Goal: Check status: Check status

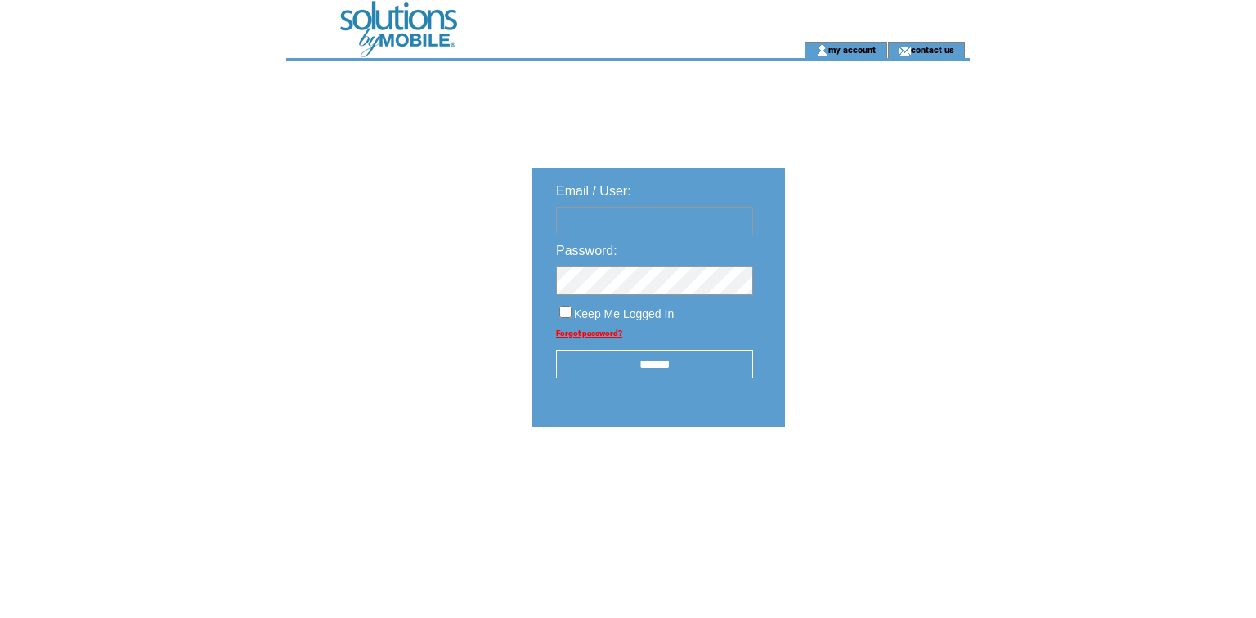
type input "**********"
click at [658, 379] on input "******" at bounding box center [654, 364] width 197 height 29
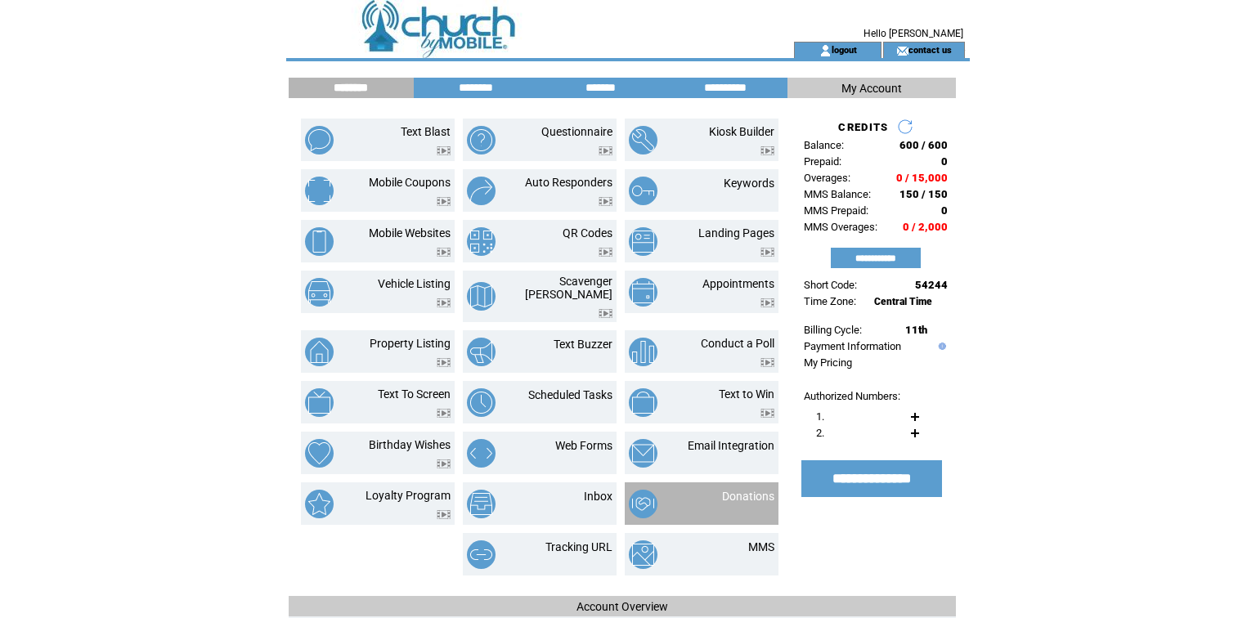
click at [740, 518] on td "Donations" at bounding box center [729, 504] width 90 height 29
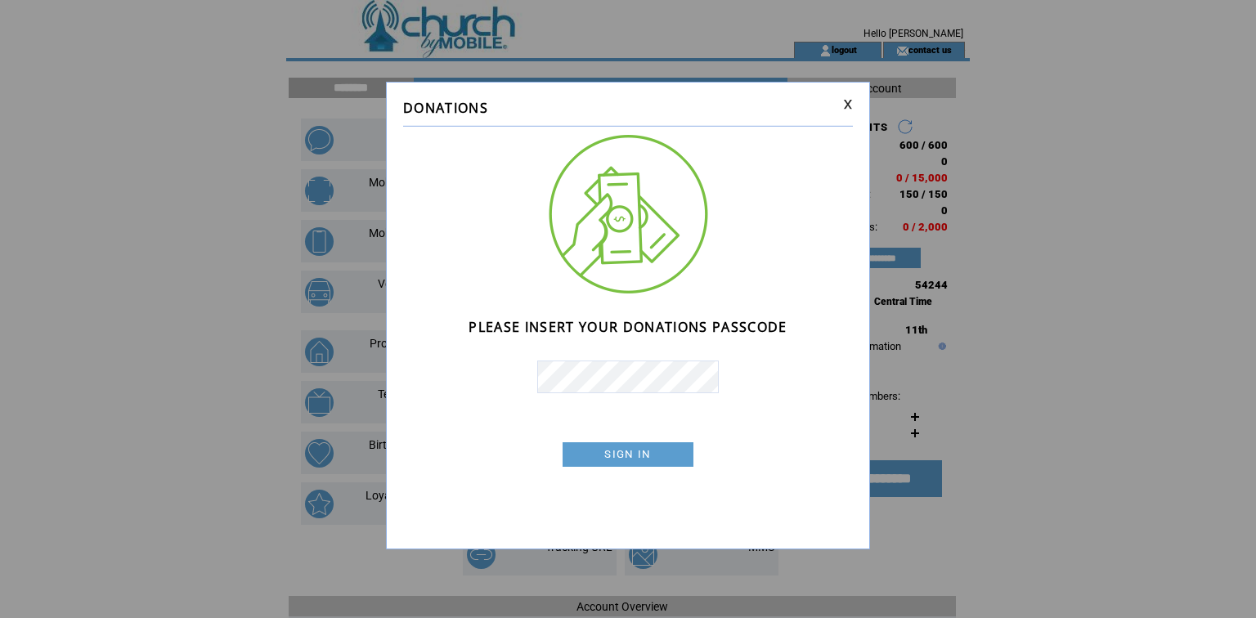
click at [669, 464] on link "SIGN IN" at bounding box center [627, 454] width 131 height 25
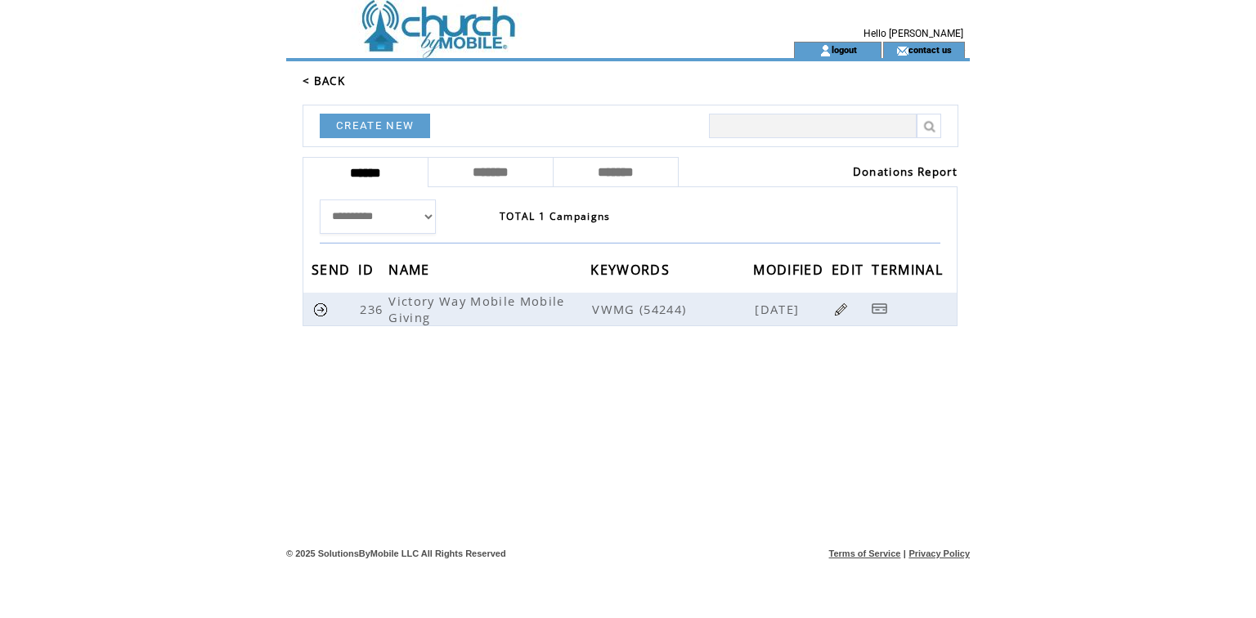
click at [880, 179] on link "Donations Report" at bounding box center [905, 171] width 105 height 15
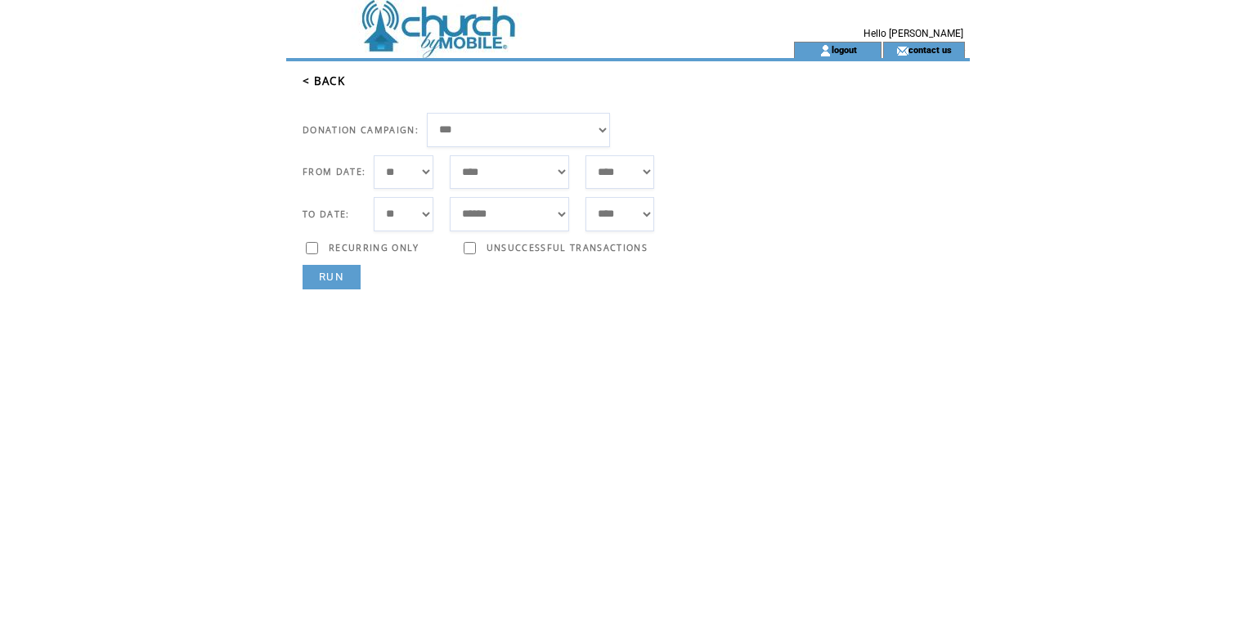
select select "**"
select select "*"
click at [341, 289] on link "RUN" at bounding box center [331, 277] width 58 height 25
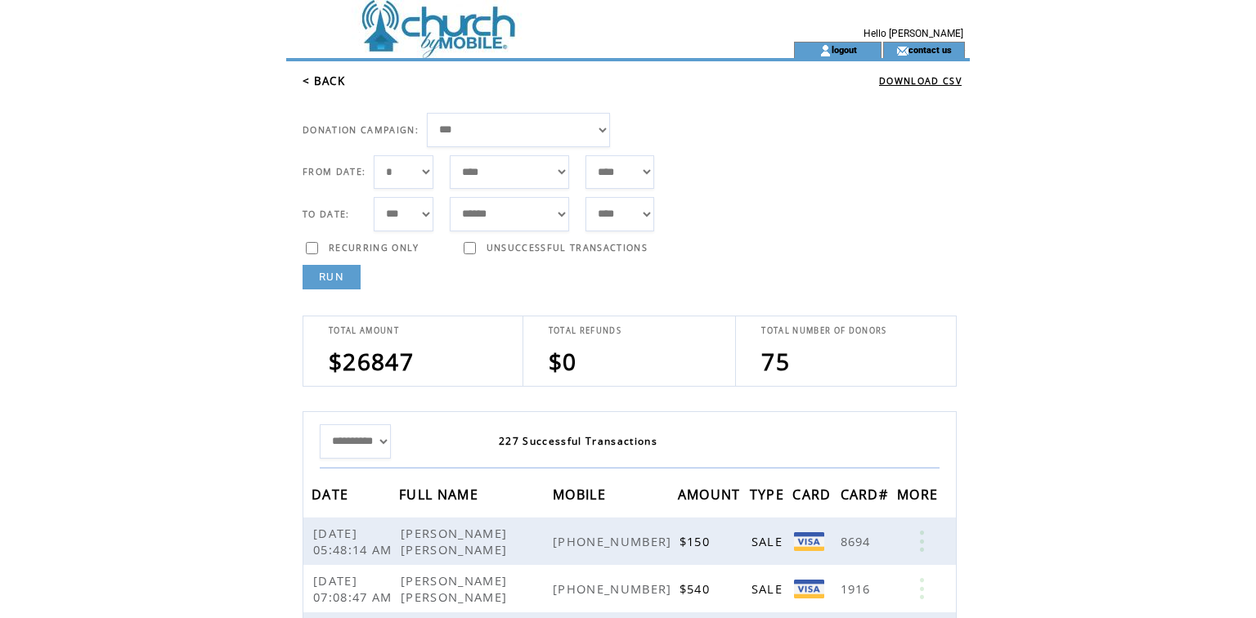
select select "***"
click at [337, 289] on link "RUN" at bounding box center [331, 277] width 58 height 25
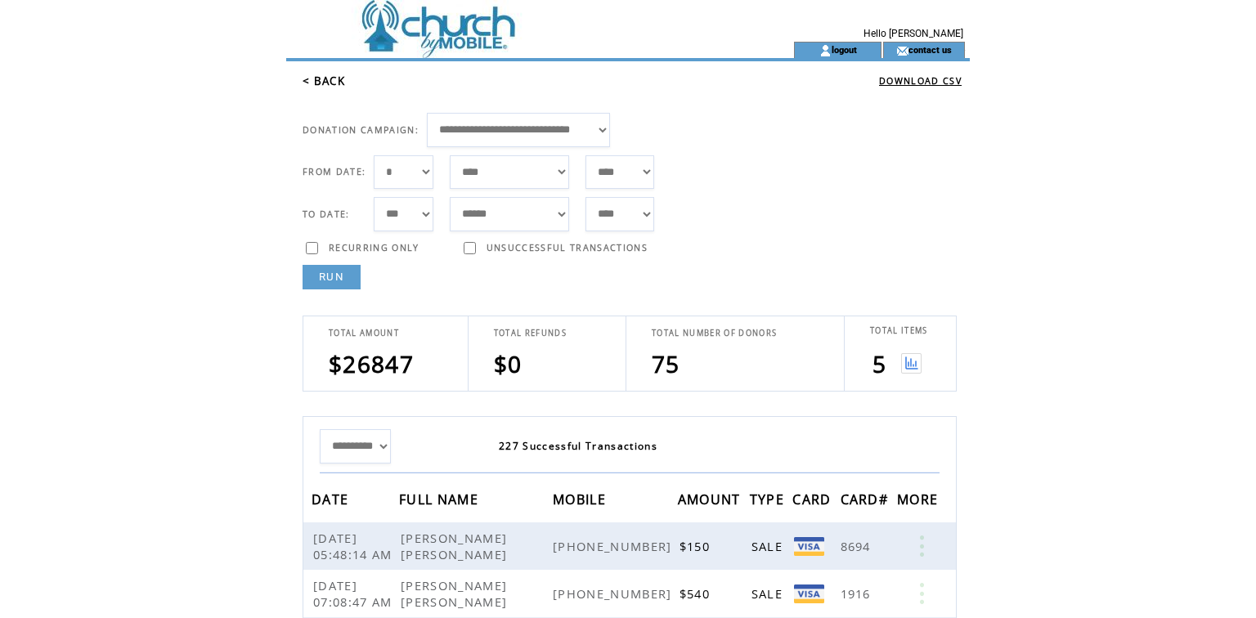
scroll to position [2, 0]
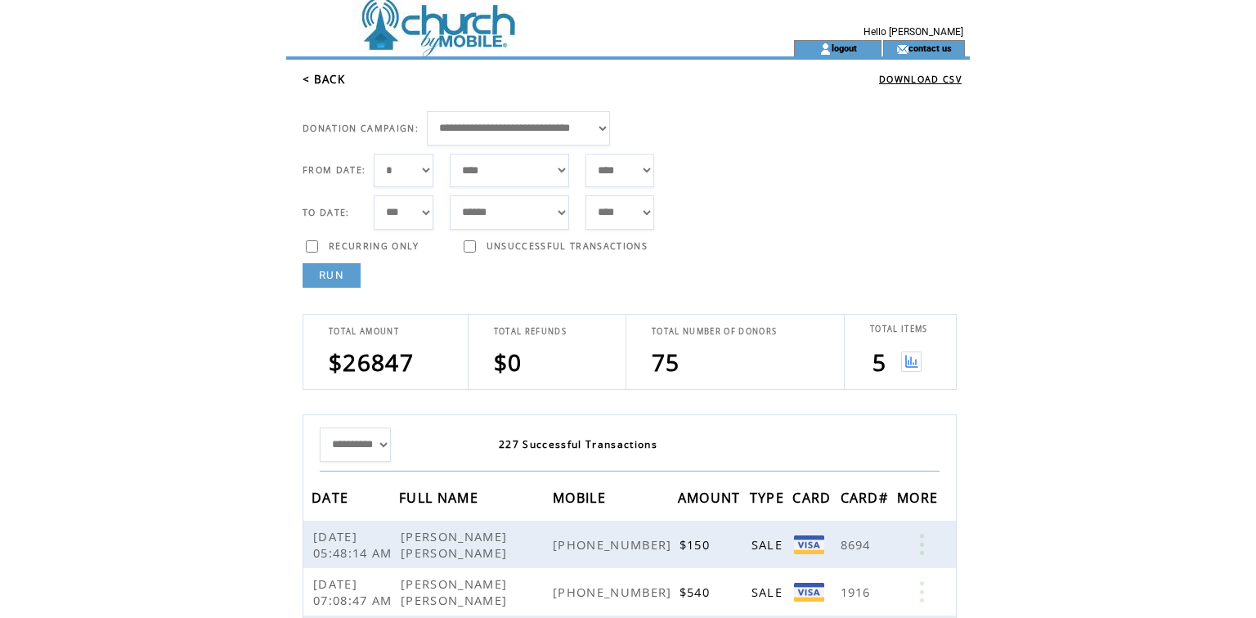
select select "*"
click at [340, 289] on link "RUN" at bounding box center [331, 276] width 58 height 25
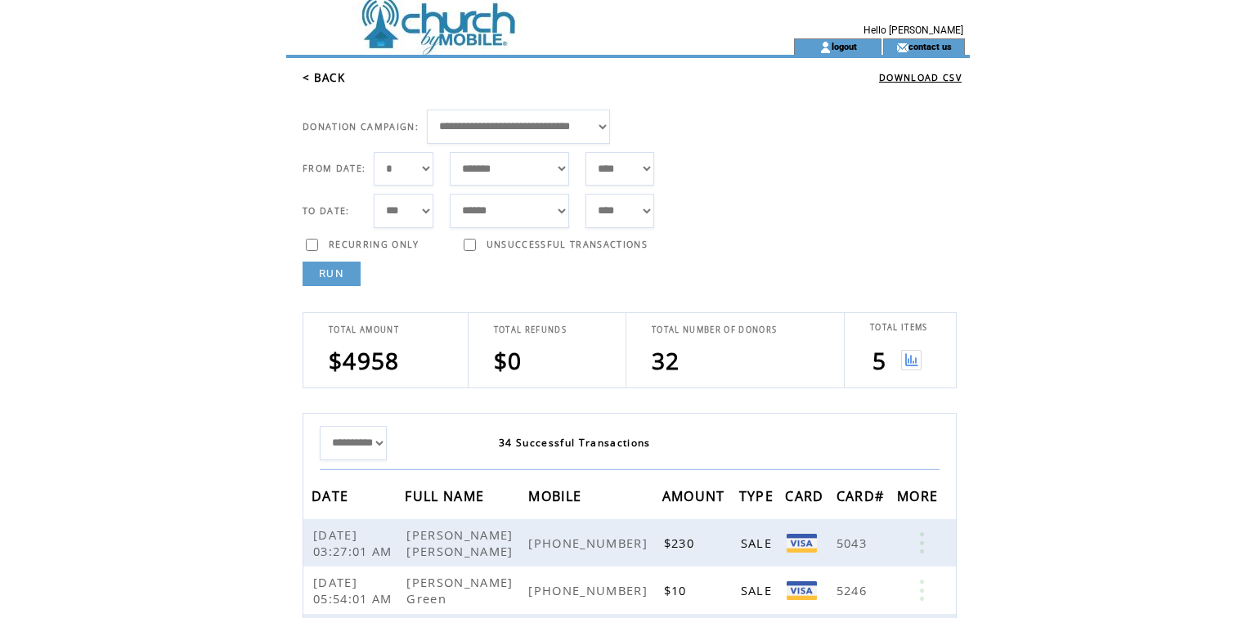
scroll to position [3, 0]
click at [908, 370] on img at bounding box center [911, 360] width 20 height 20
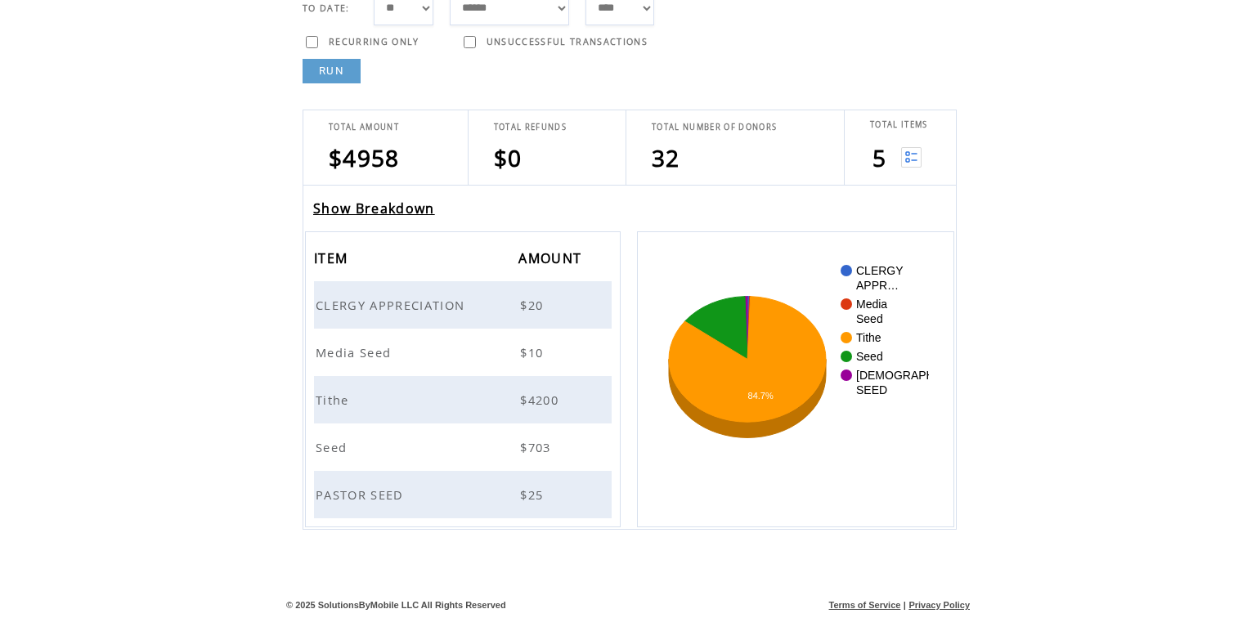
scroll to position [278, 0]
click at [389, 488] on span "PASTOR SEED" at bounding box center [362, 494] width 92 height 16
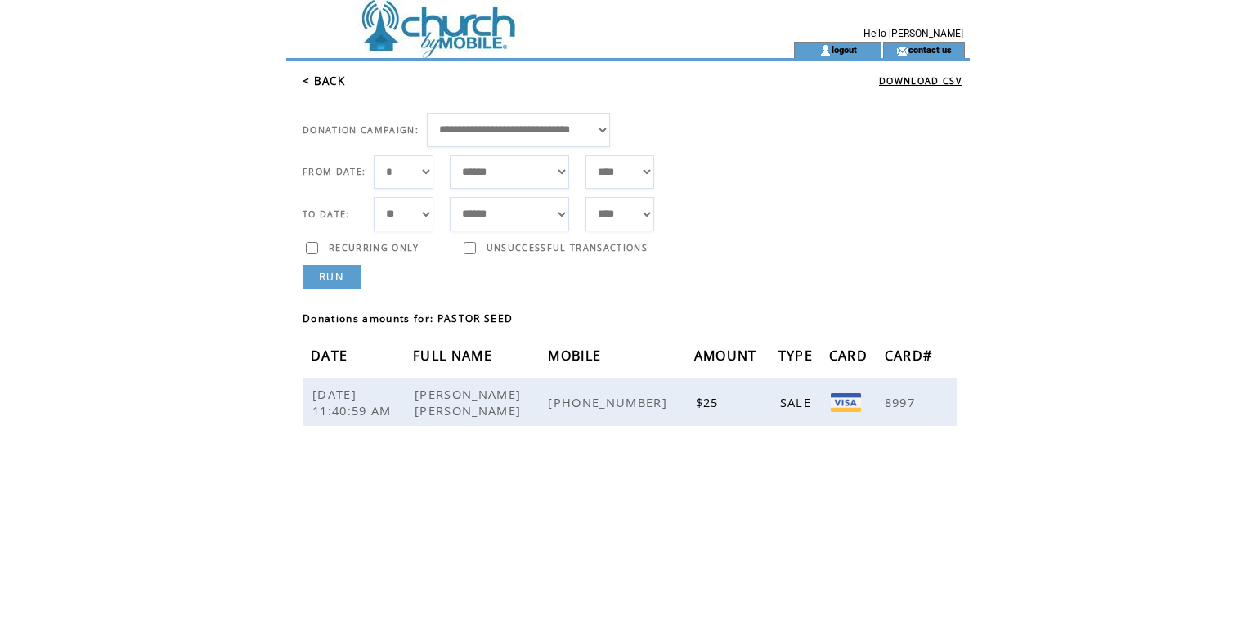
click at [343, 88] on link "< BACK" at bounding box center [323, 81] width 43 height 15
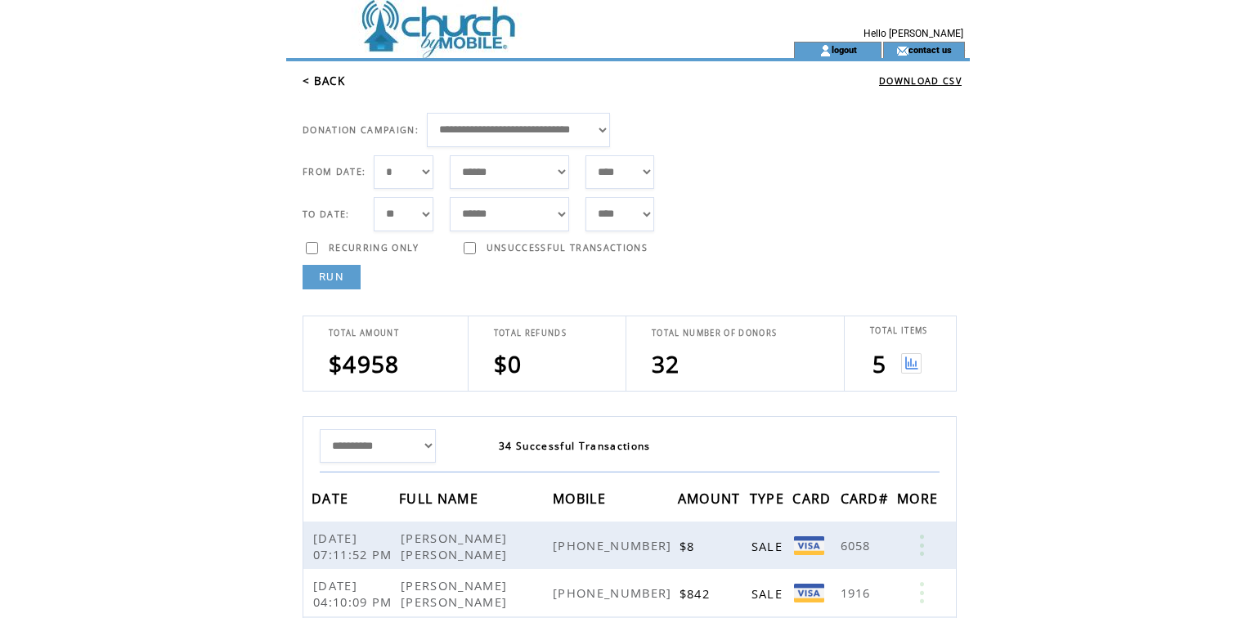
click at [909, 374] on img at bounding box center [911, 363] width 20 height 20
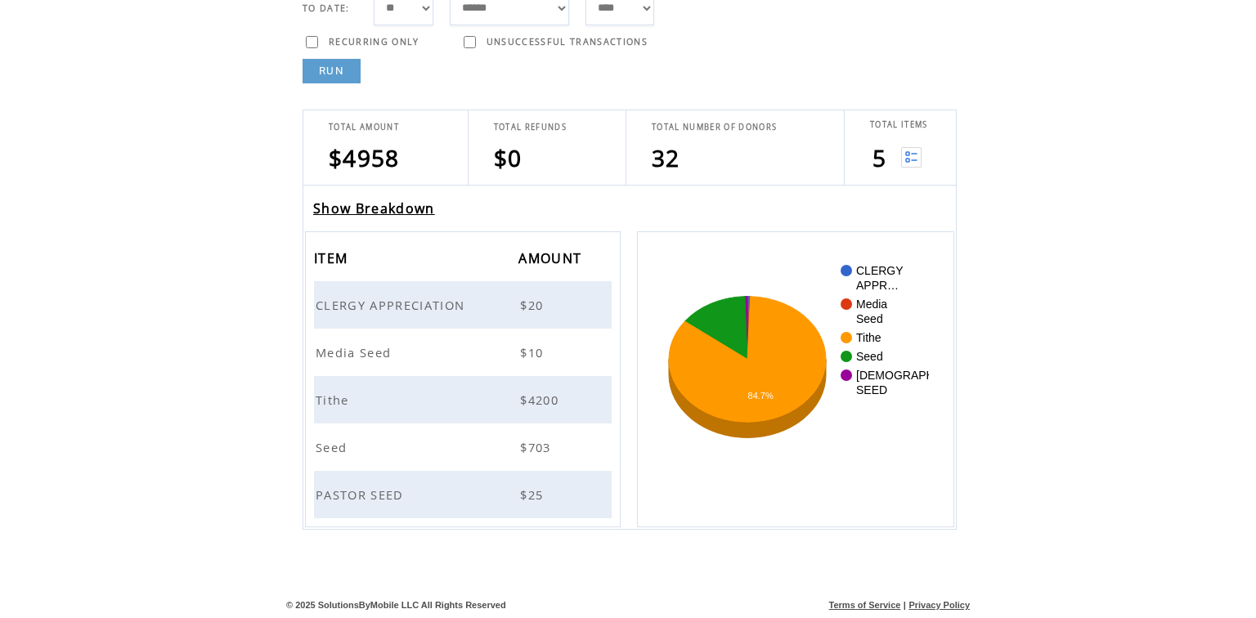
scroll to position [282, 0]
click at [332, 392] on span "Tithe" at bounding box center [335, 400] width 38 height 16
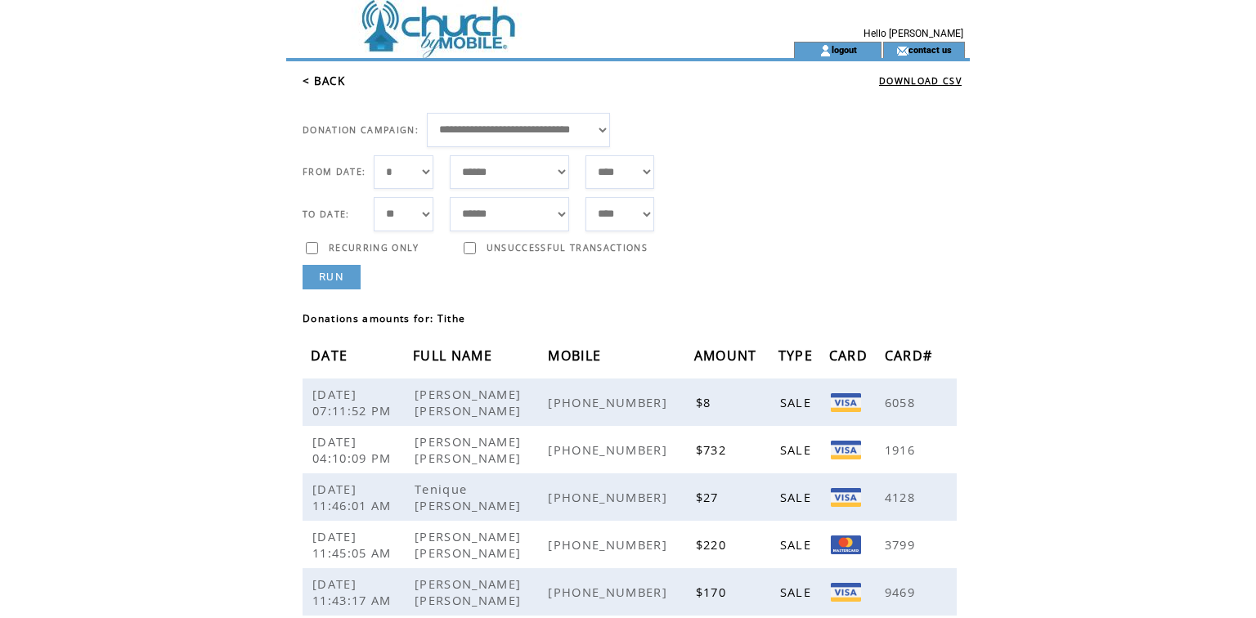
click at [329, 88] on link "< BACK" at bounding box center [323, 81] width 43 height 15
click at [340, 289] on link "RUN" at bounding box center [331, 277] width 58 height 25
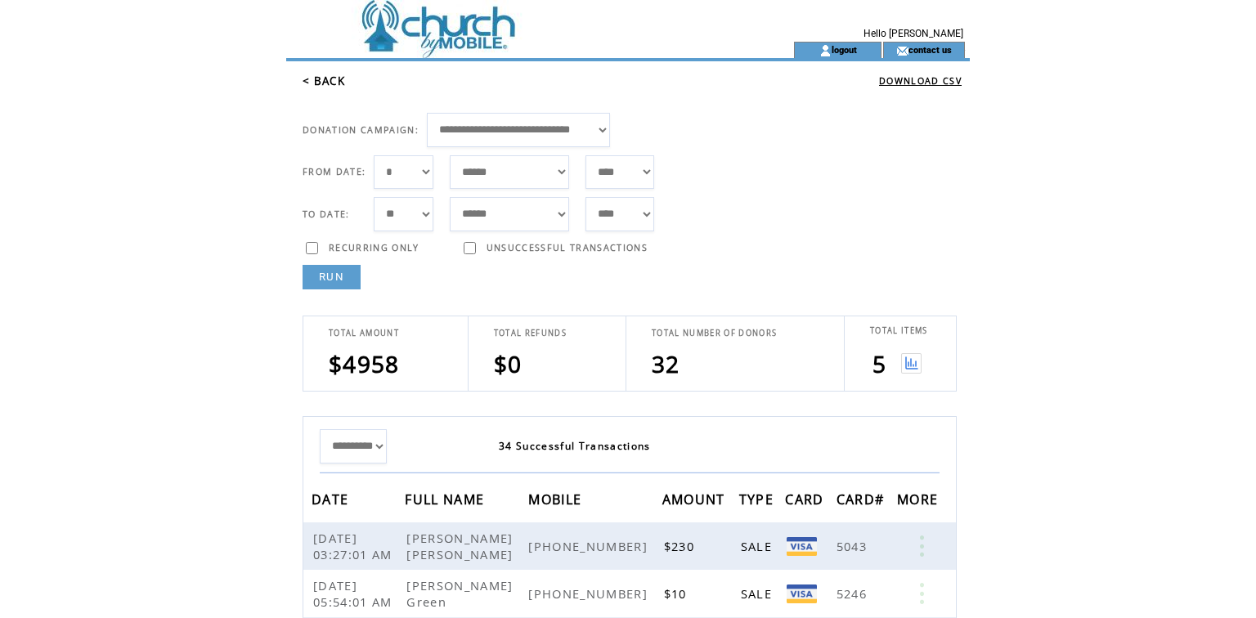
click at [912, 374] on img at bounding box center [911, 363] width 20 height 20
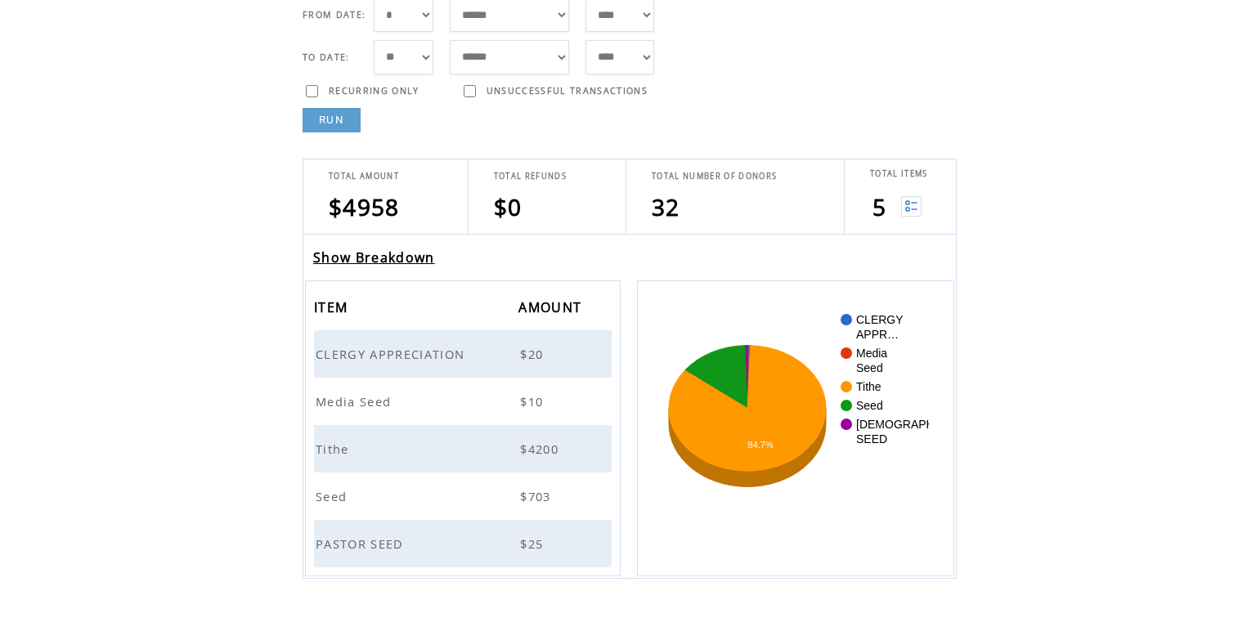
scroll to position [157, 0]
